Goal: Task Accomplishment & Management: Manage account settings

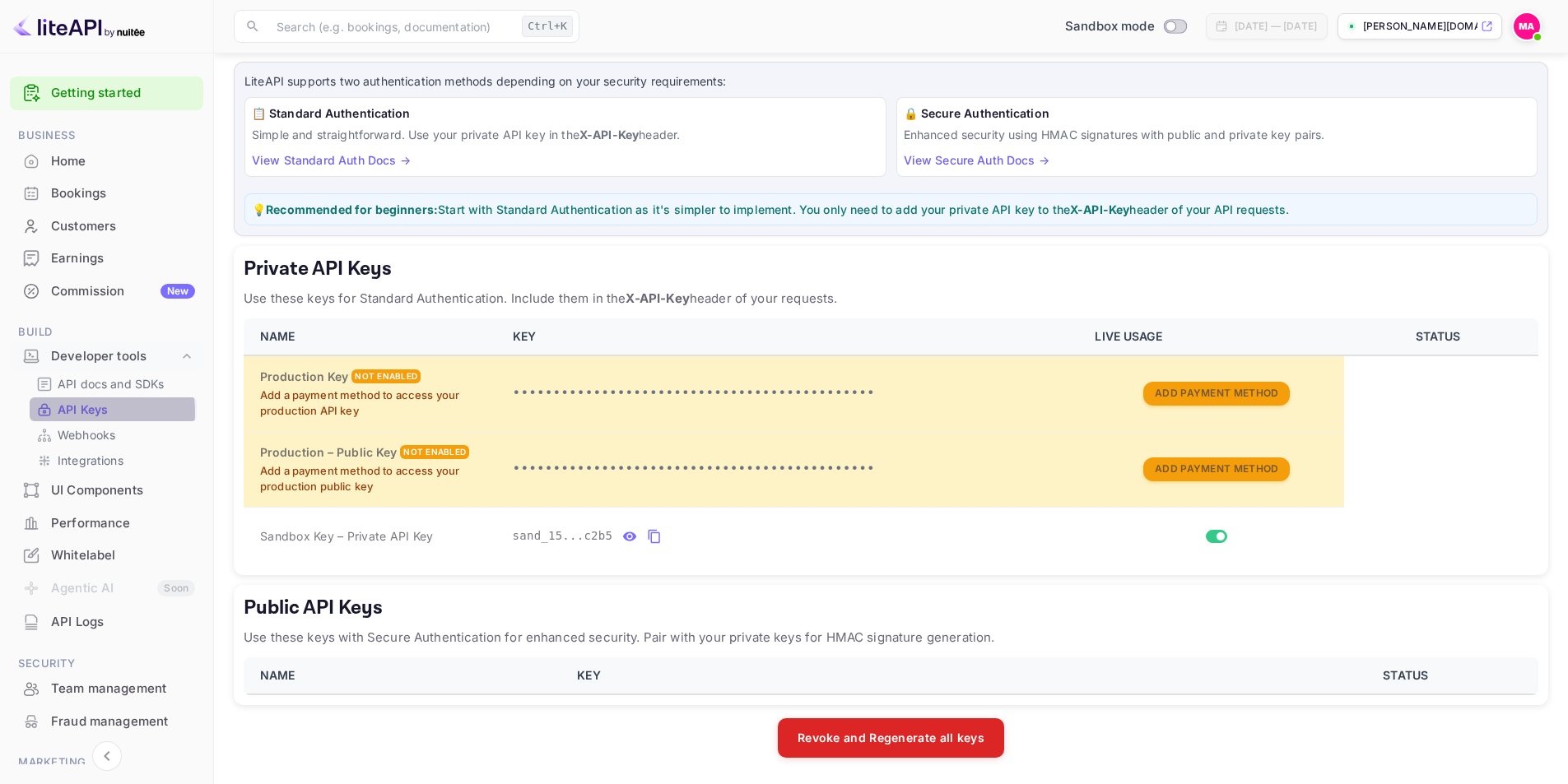
click at [81, 411] on p "API Keys" at bounding box center [83, 410] width 51 height 18
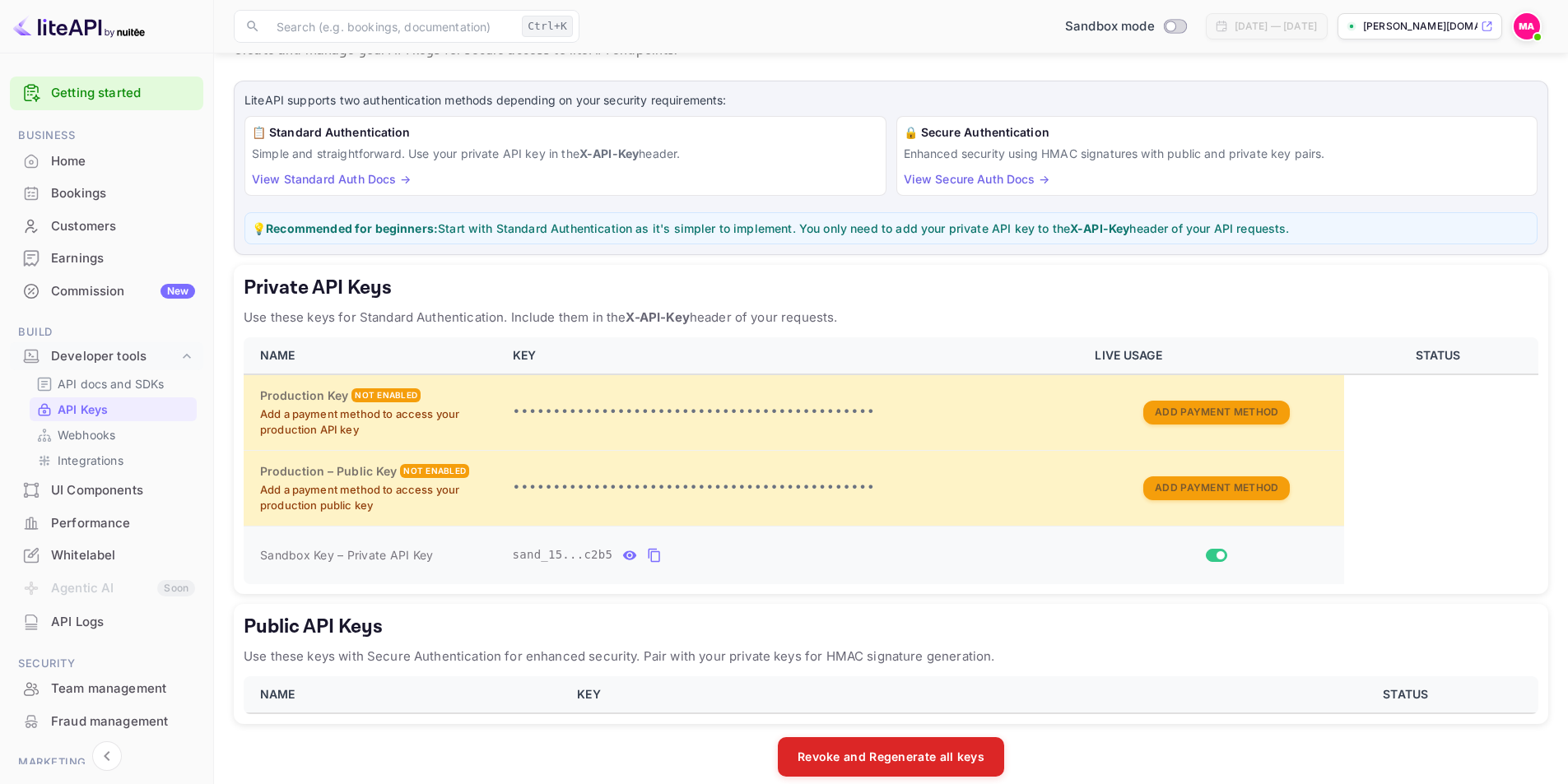
scroll to position [88, 0]
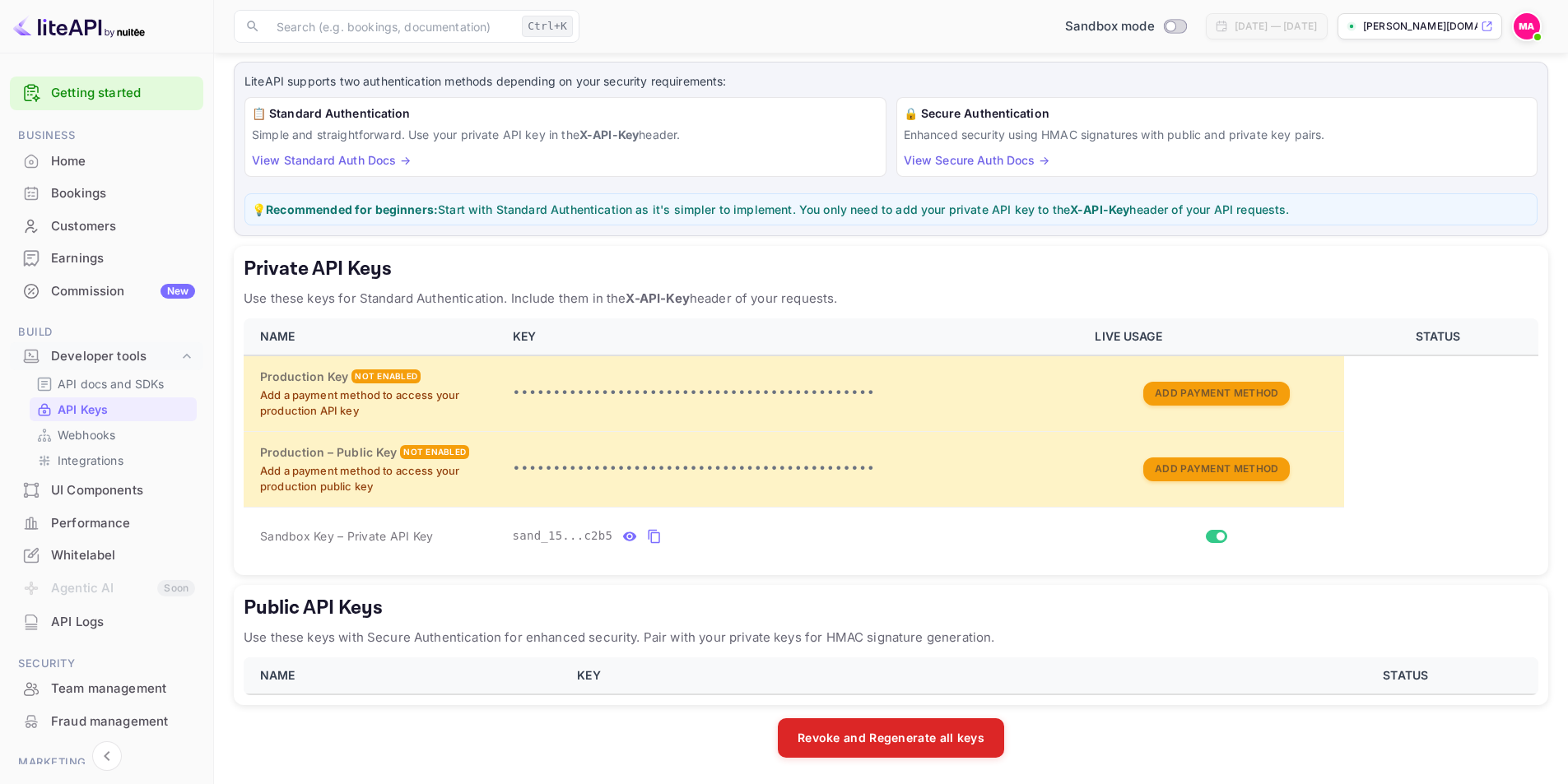
click at [631, 679] on th "KEY" at bounding box center [923, 676] width 712 height 37
click at [570, 678] on th "KEY" at bounding box center [923, 676] width 712 height 37
drag, startPoint x: 330, startPoint y: 676, endPoint x: 276, endPoint y: 676, distance: 54.0
click at [324, 676] on th "NAME" at bounding box center [405, 676] width 324 height 37
click at [276, 676] on th "NAME" at bounding box center [405, 676] width 324 height 37
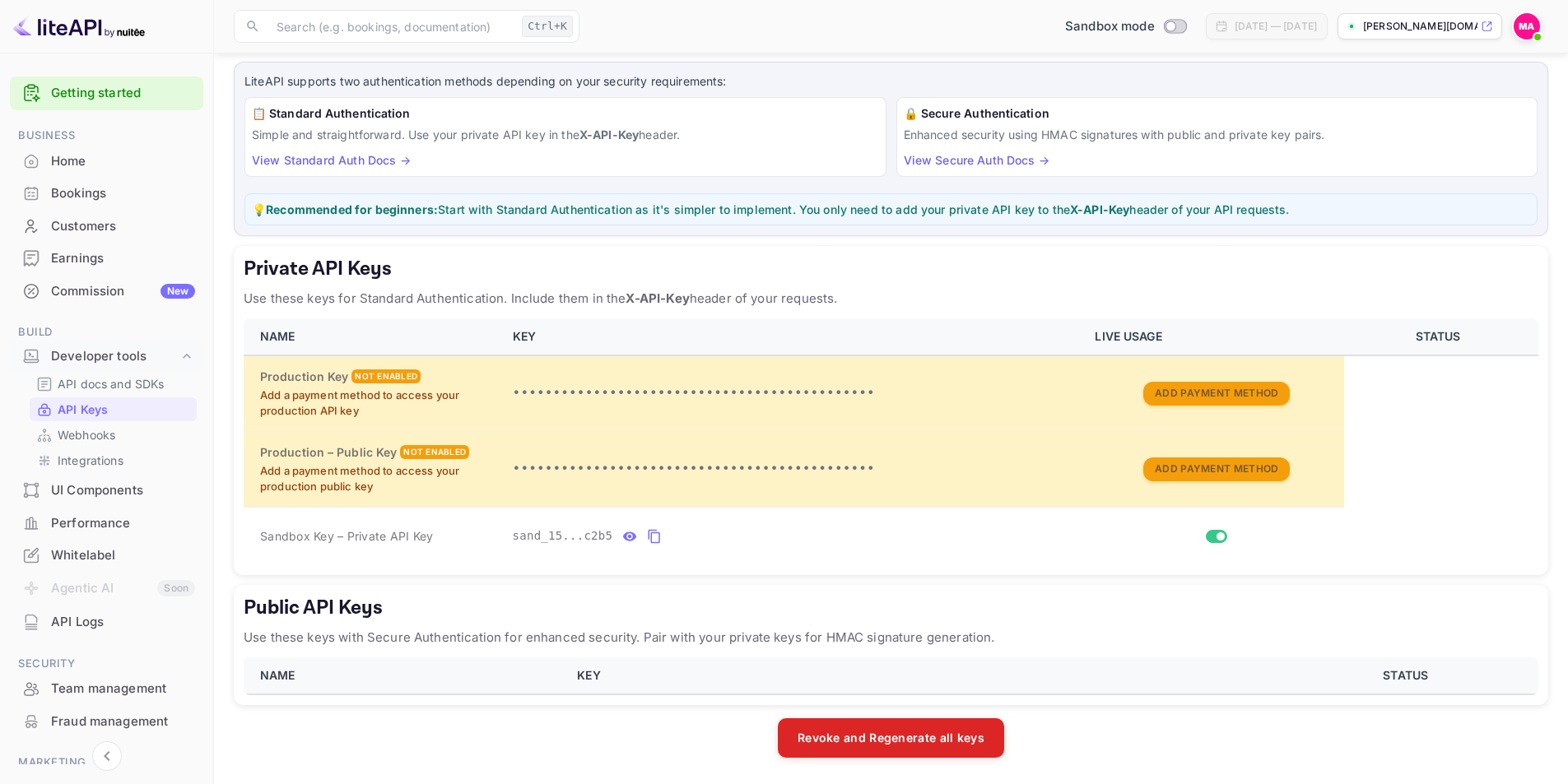
click at [313, 602] on h5 "Public API Keys" at bounding box center [890, 608] width 1295 height 26
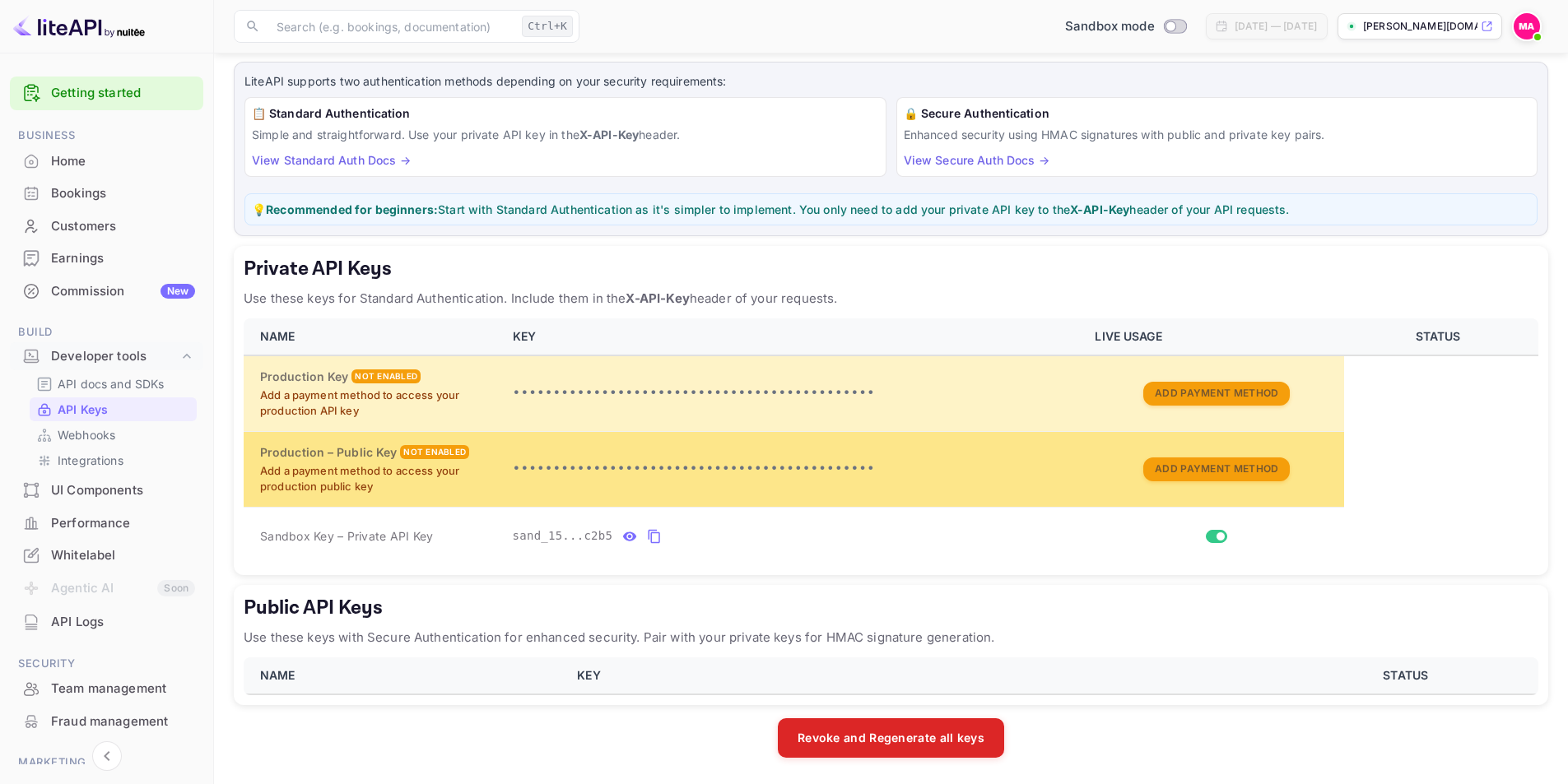
click at [508, 499] on td "•••••••••••••••••••••••••••••••••••••••••••••" at bounding box center [794, 469] width 583 height 76
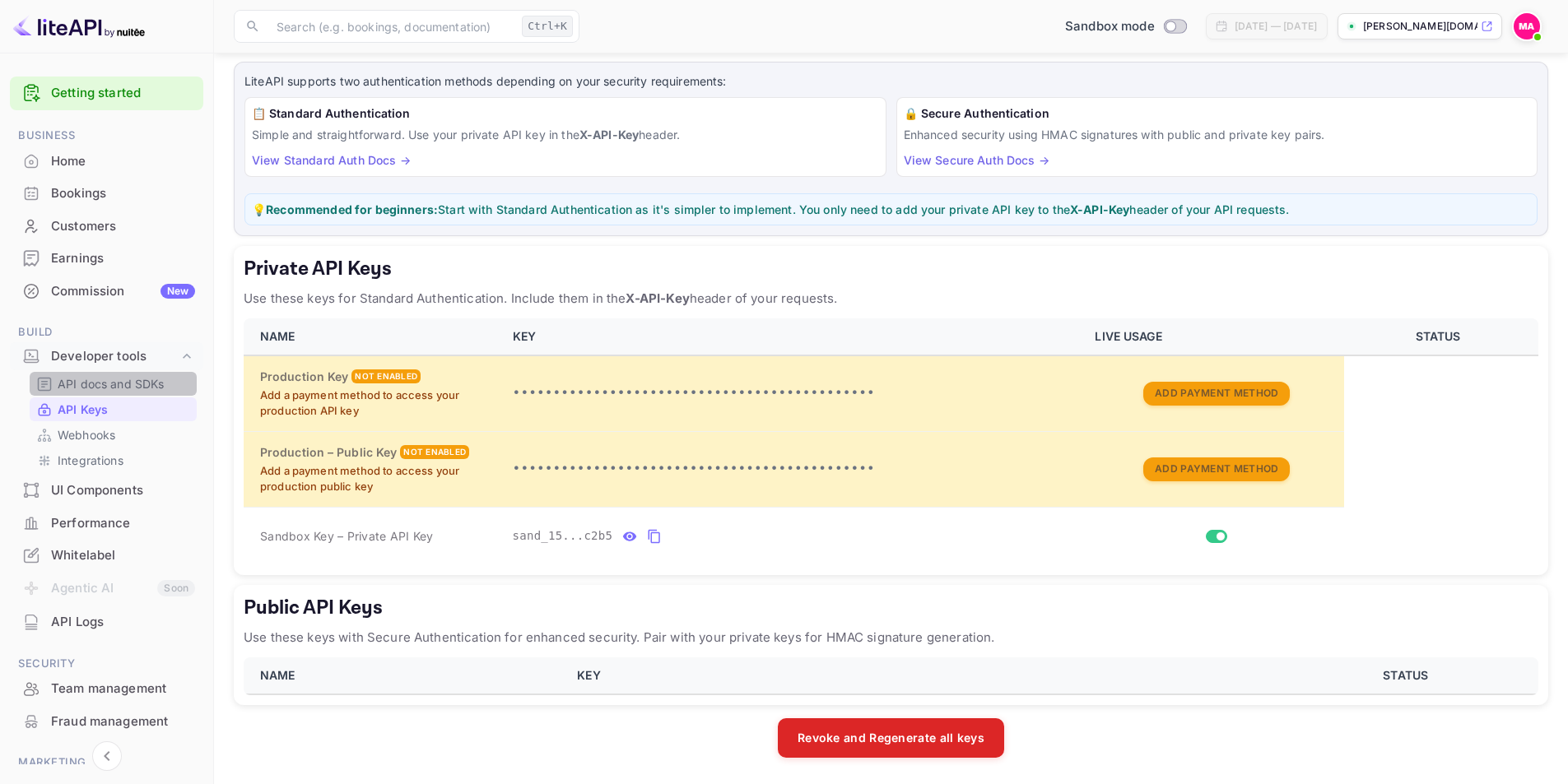
click at [125, 392] on p "API docs and SDKs" at bounding box center [111, 384] width 107 height 18
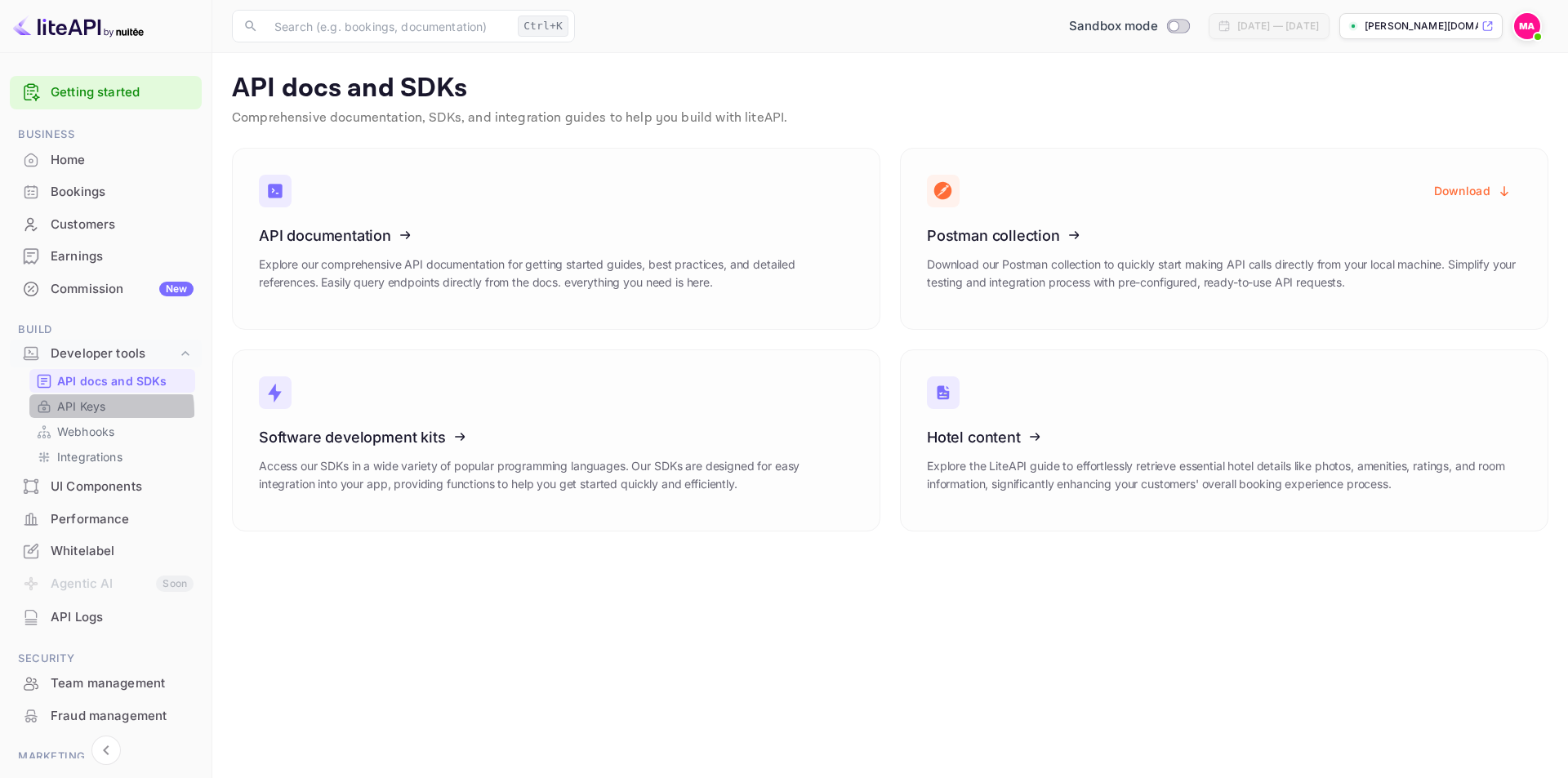
click at [86, 412] on p "API Keys" at bounding box center [81, 406] width 48 height 17
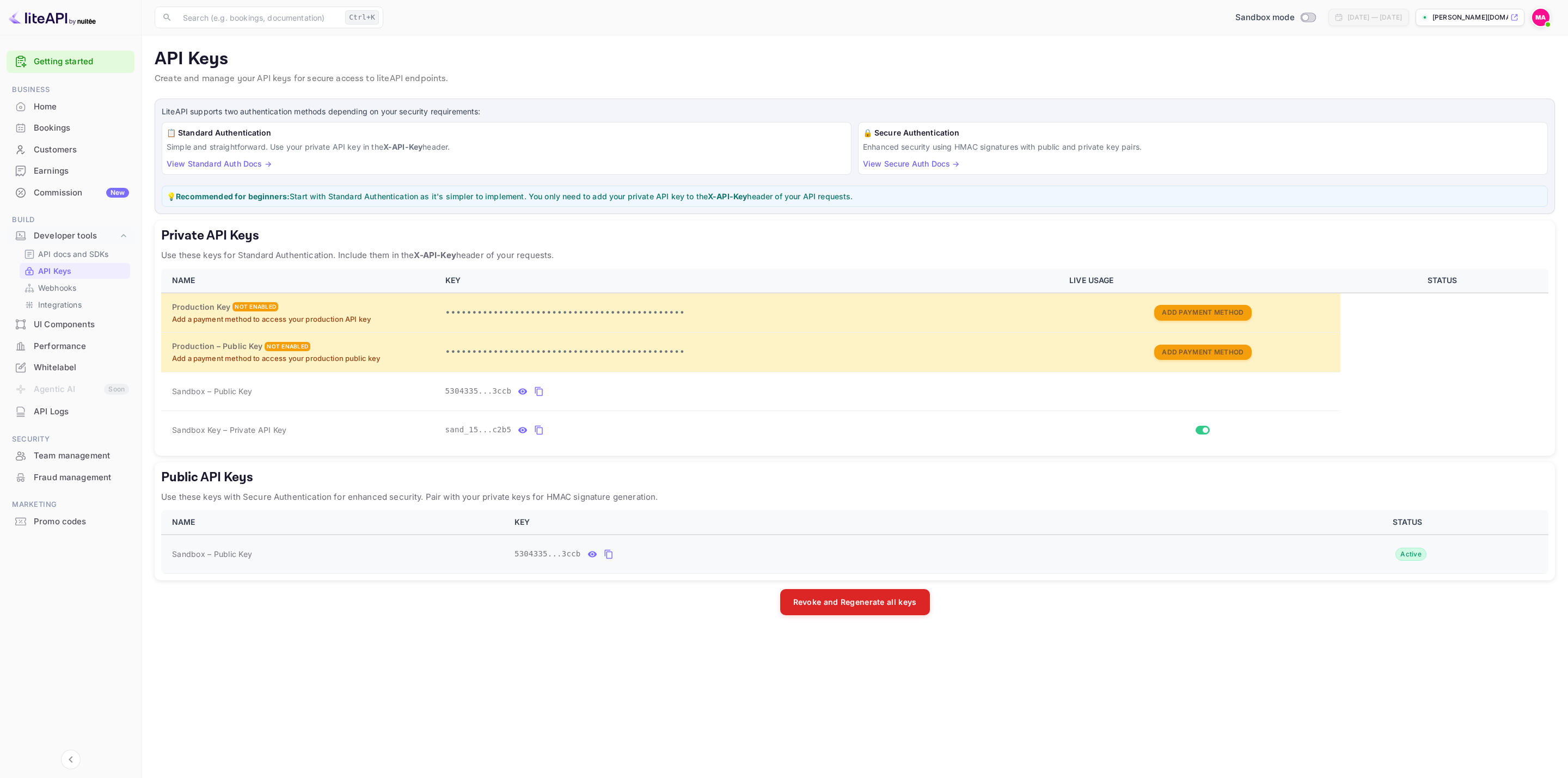
click at [604, 519] on icon "public api keys table" at bounding box center [608, 554] width 10 height 13
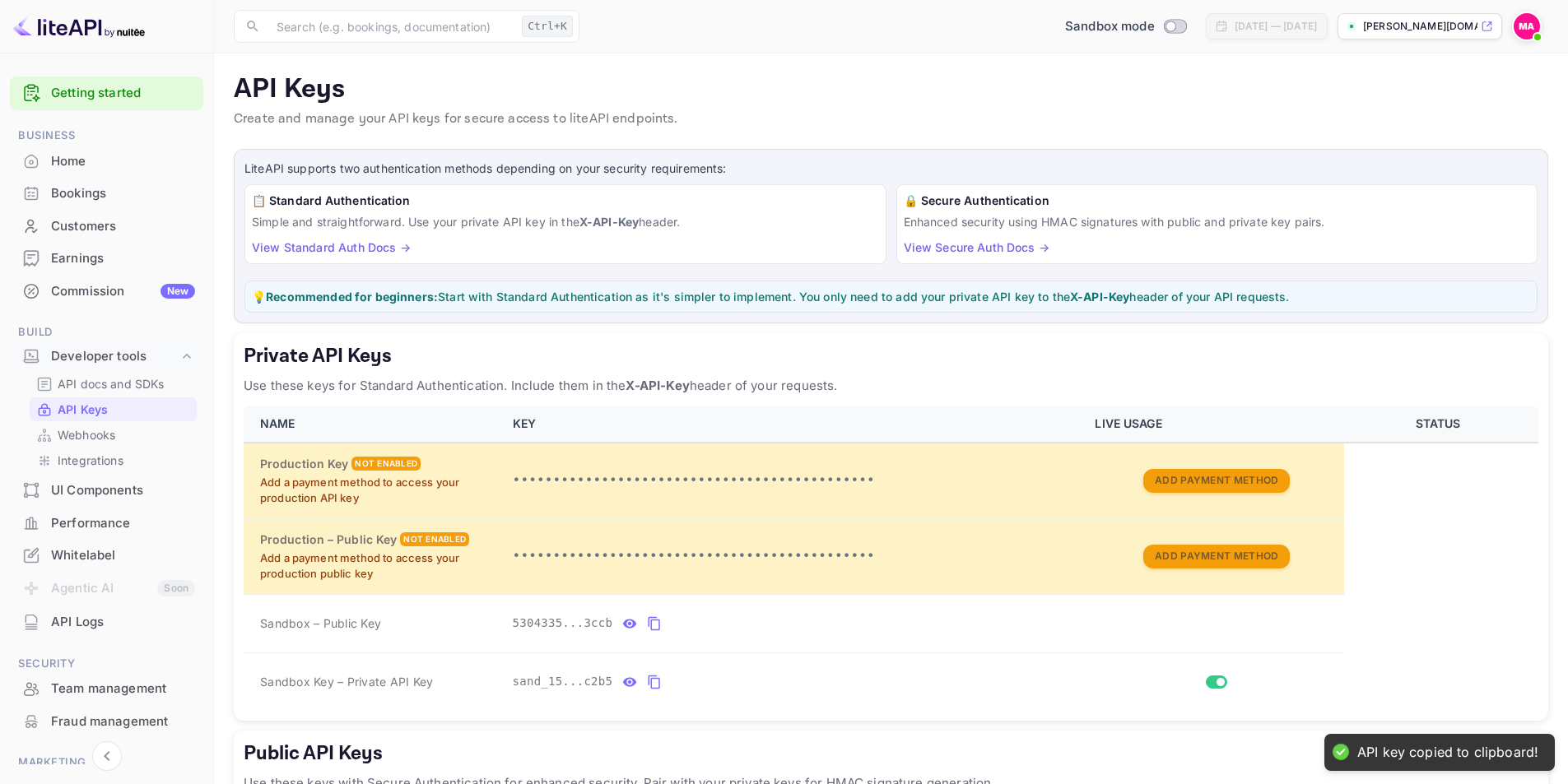
scroll to position [204, 0]
